Goal: Navigation & Orientation: Find specific page/section

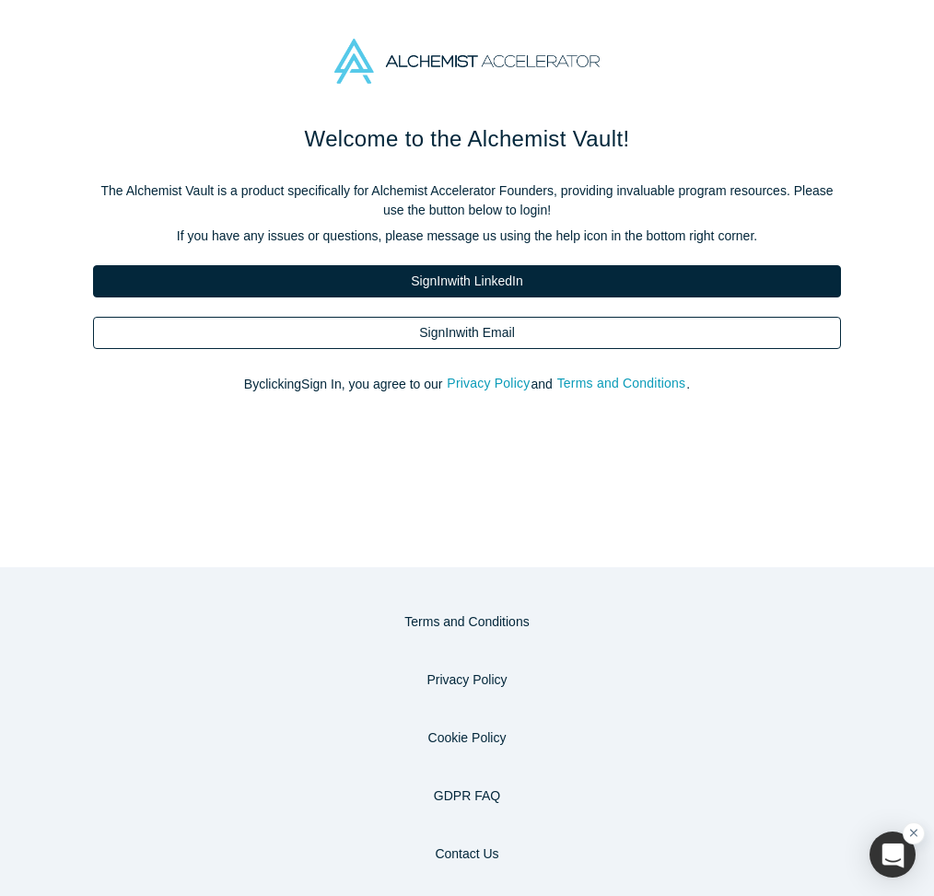
click at [481, 333] on link "Sign In with Email" at bounding box center [467, 333] width 748 height 32
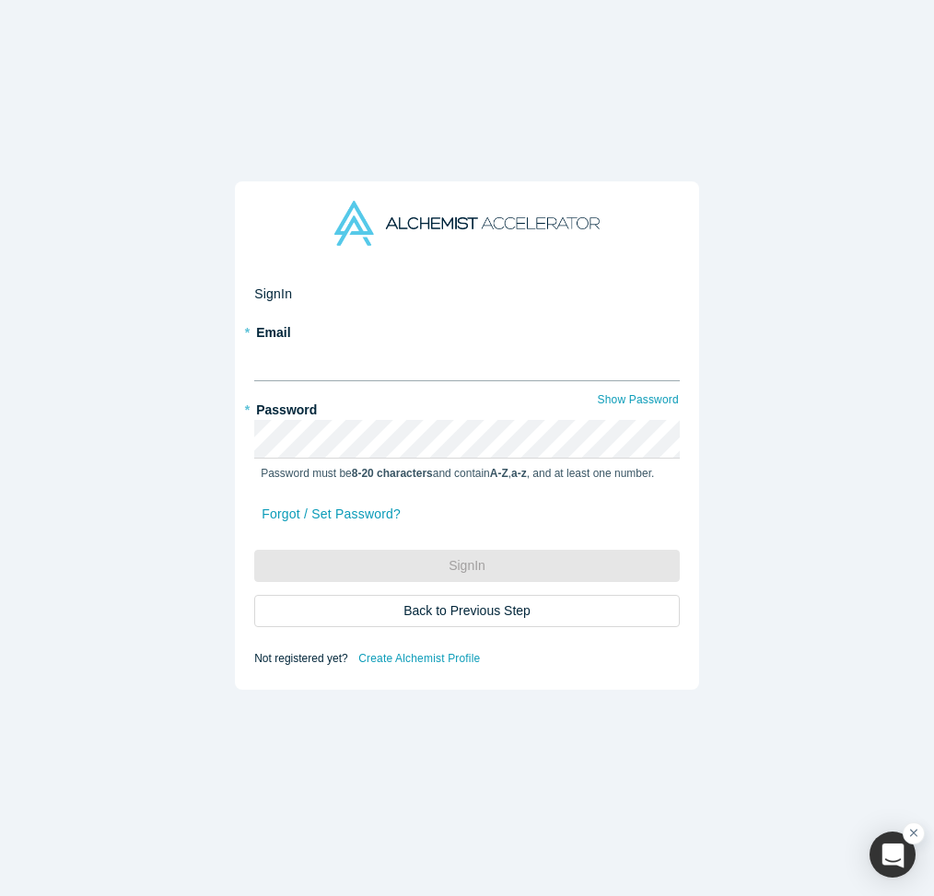
type input "[PERSON_NAME][EMAIL_ADDRESS][PERSON_NAME][DOMAIN_NAME]"
click at [460, 559] on button "Sign In" at bounding box center [467, 566] width 426 height 32
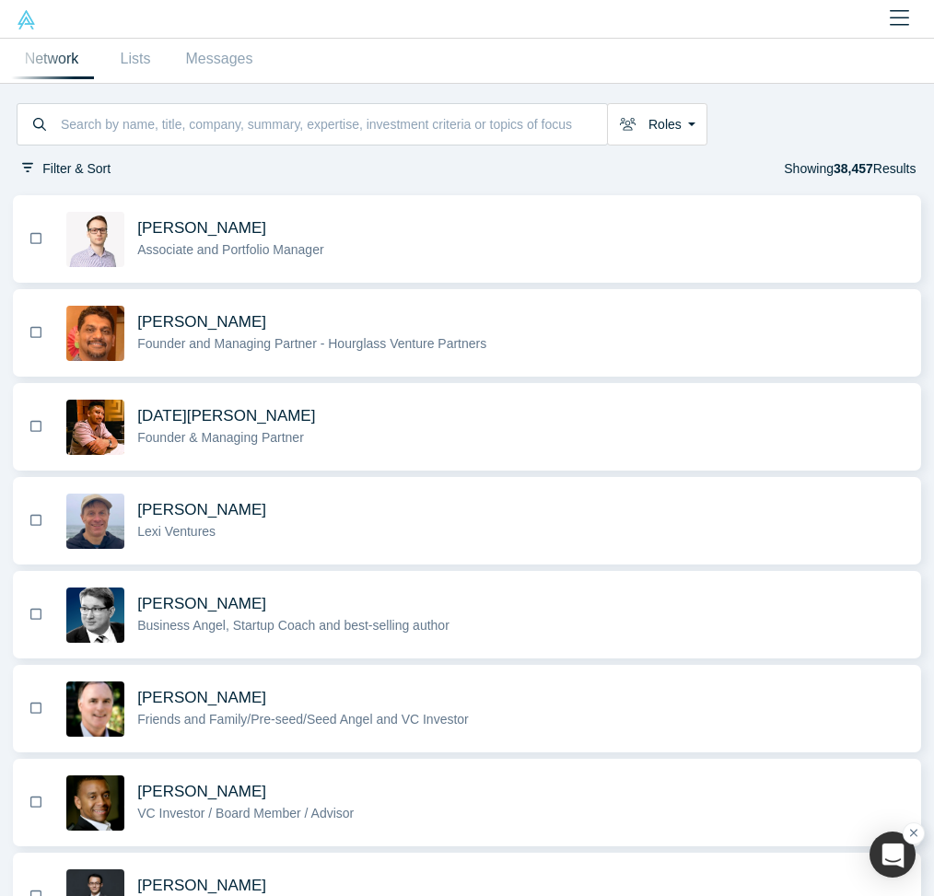
click at [28, 21] on img at bounding box center [26, 19] width 19 height 19
click at [897, 10] on icon "Close" at bounding box center [899, 17] width 19 height 15
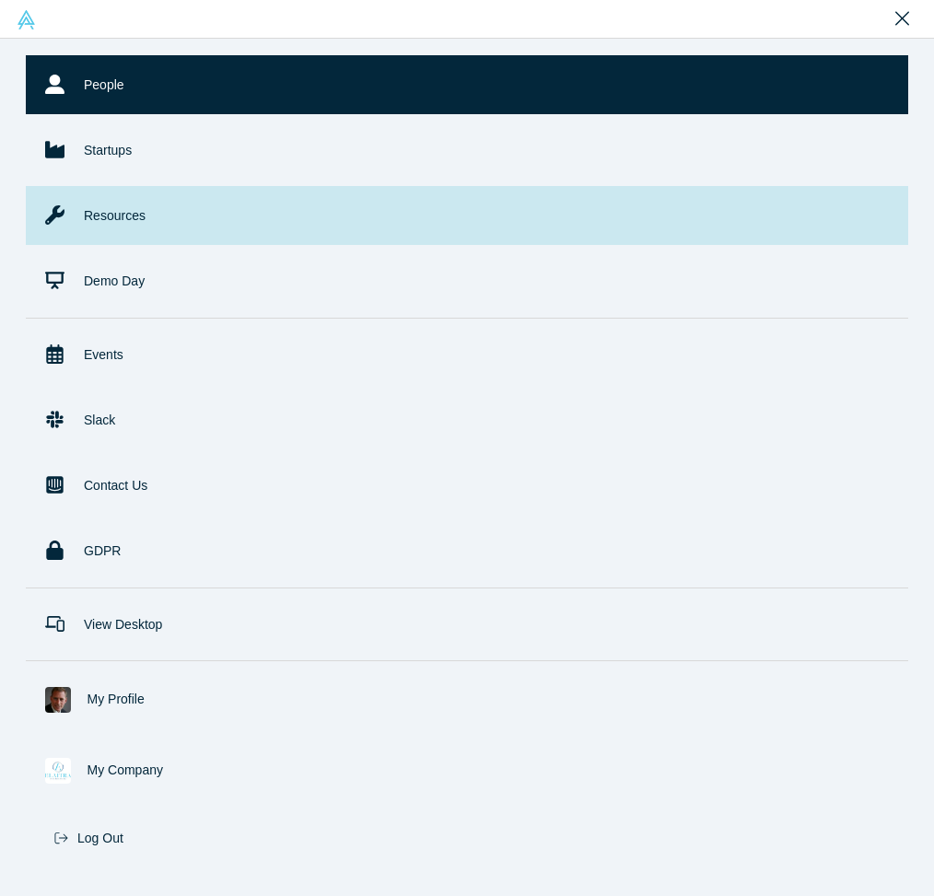
click at [129, 224] on link "Resources" at bounding box center [467, 215] width 883 height 59
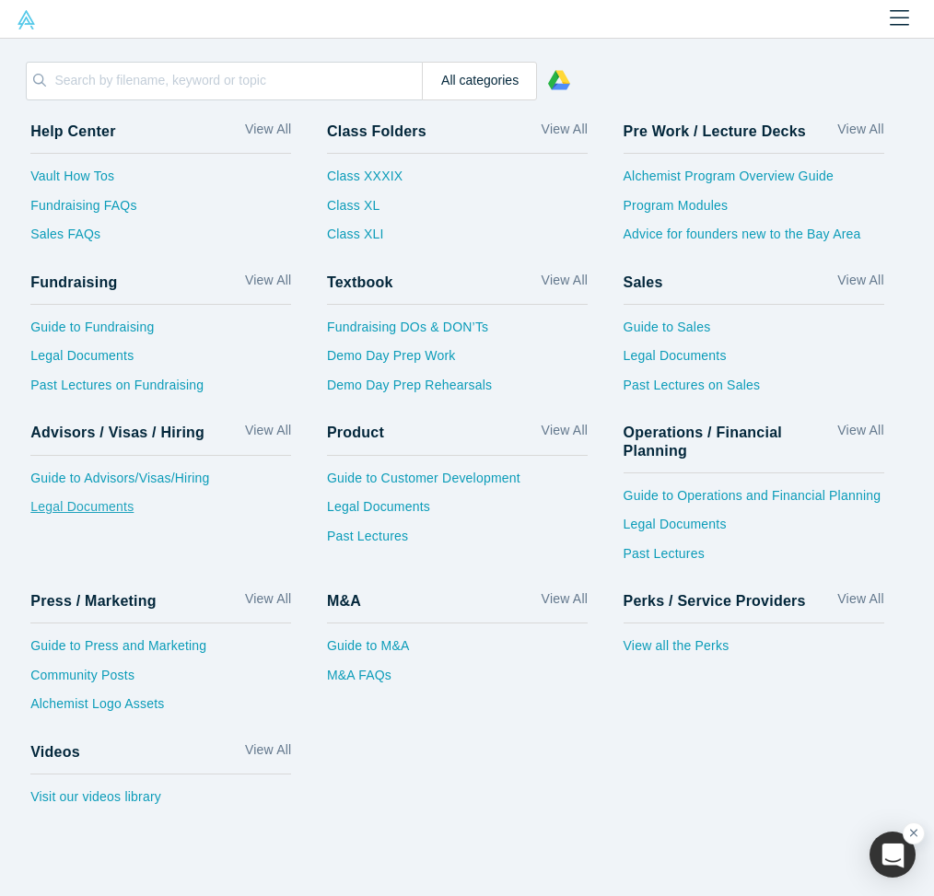
click at [111, 506] on link "Legal Documents" at bounding box center [160, 511] width 261 height 29
